Goal: Navigation & Orientation: Find specific page/section

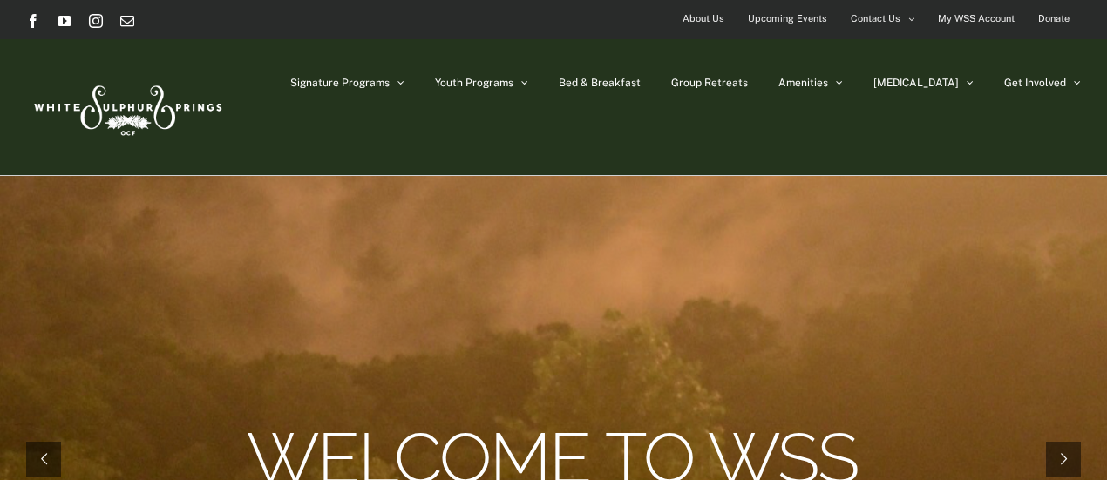
click at [776, 78] on div "Signature Programs Summer R&R Winter Retreat Holistic Health Workshop Resurrect…" at bounding box center [553, 107] width 1107 height 136
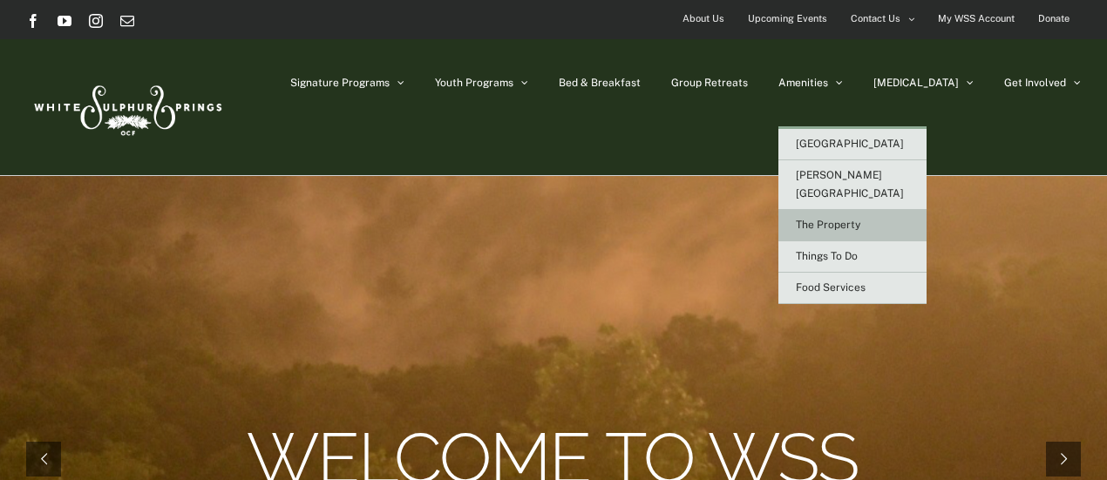
click at [860, 219] on span "The Property" at bounding box center [828, 225] width 65 height 12
